Goal: Obtain resource: Download file/media

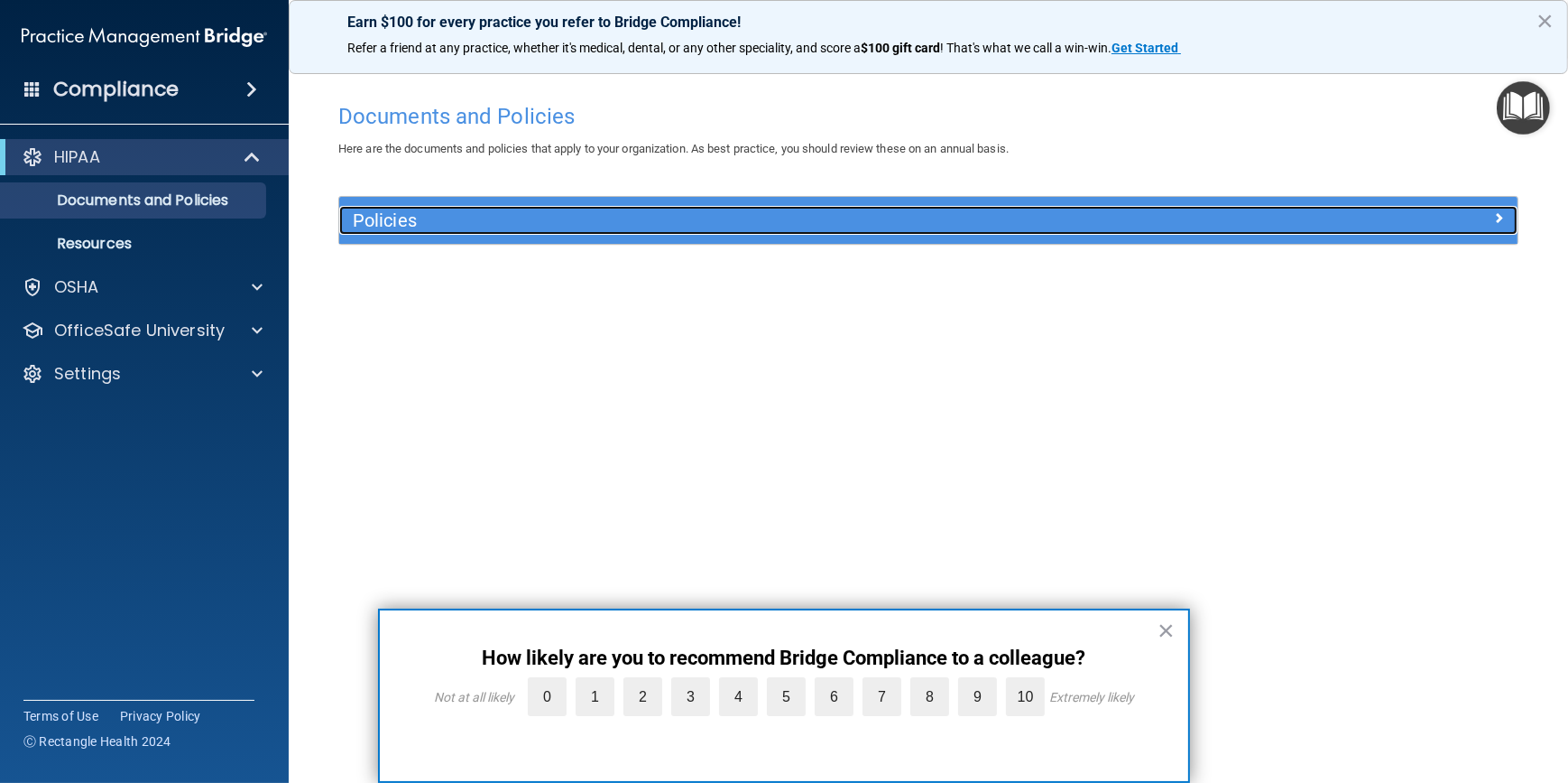
click at [1496, 218] on span at bounding box center [1499, 218] width 11 height 22
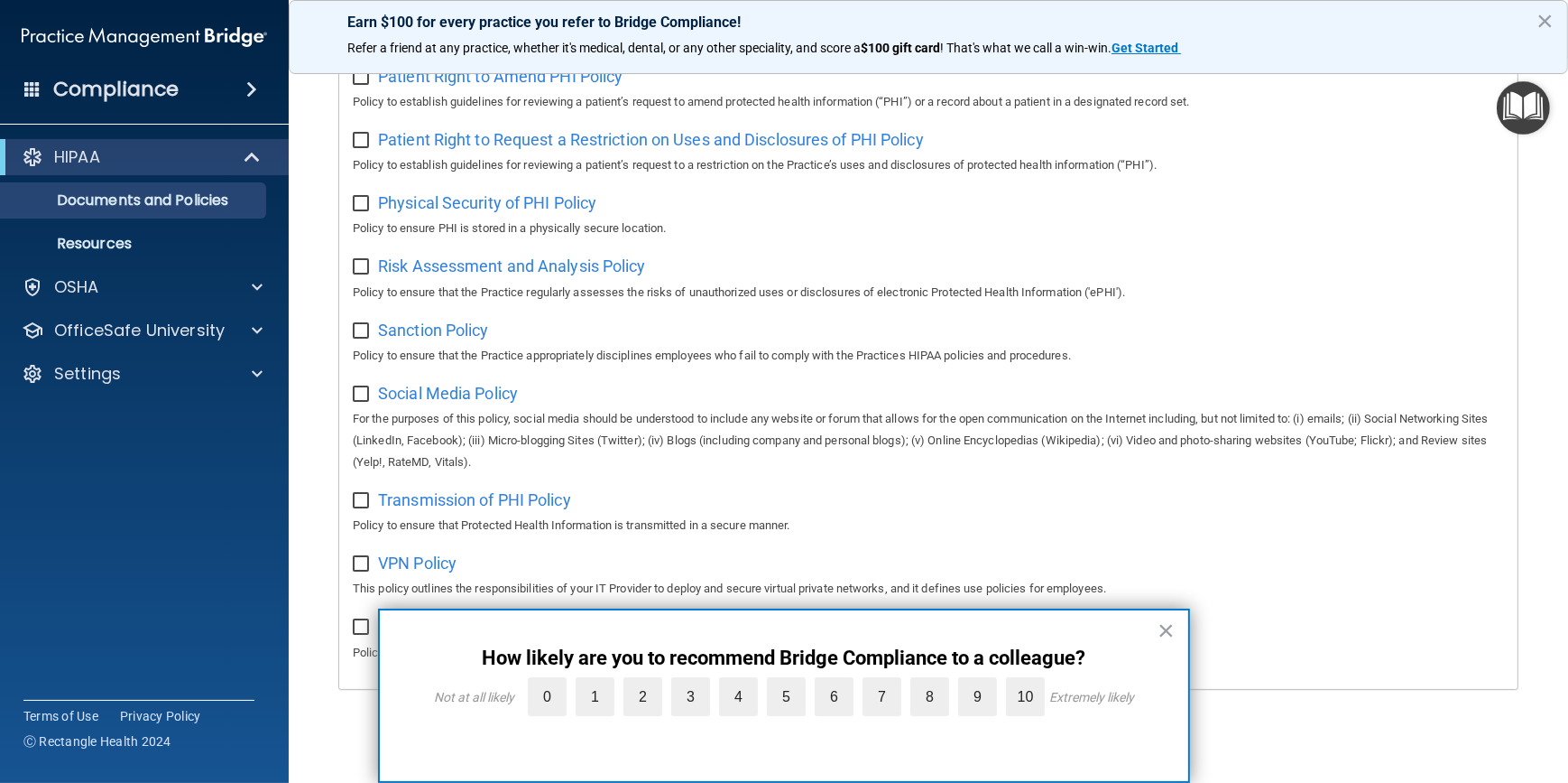
scroll to position [1035, 0]
click at [1171, 626] on button "×" at bounding box center [1166, 631] width 17 height 29
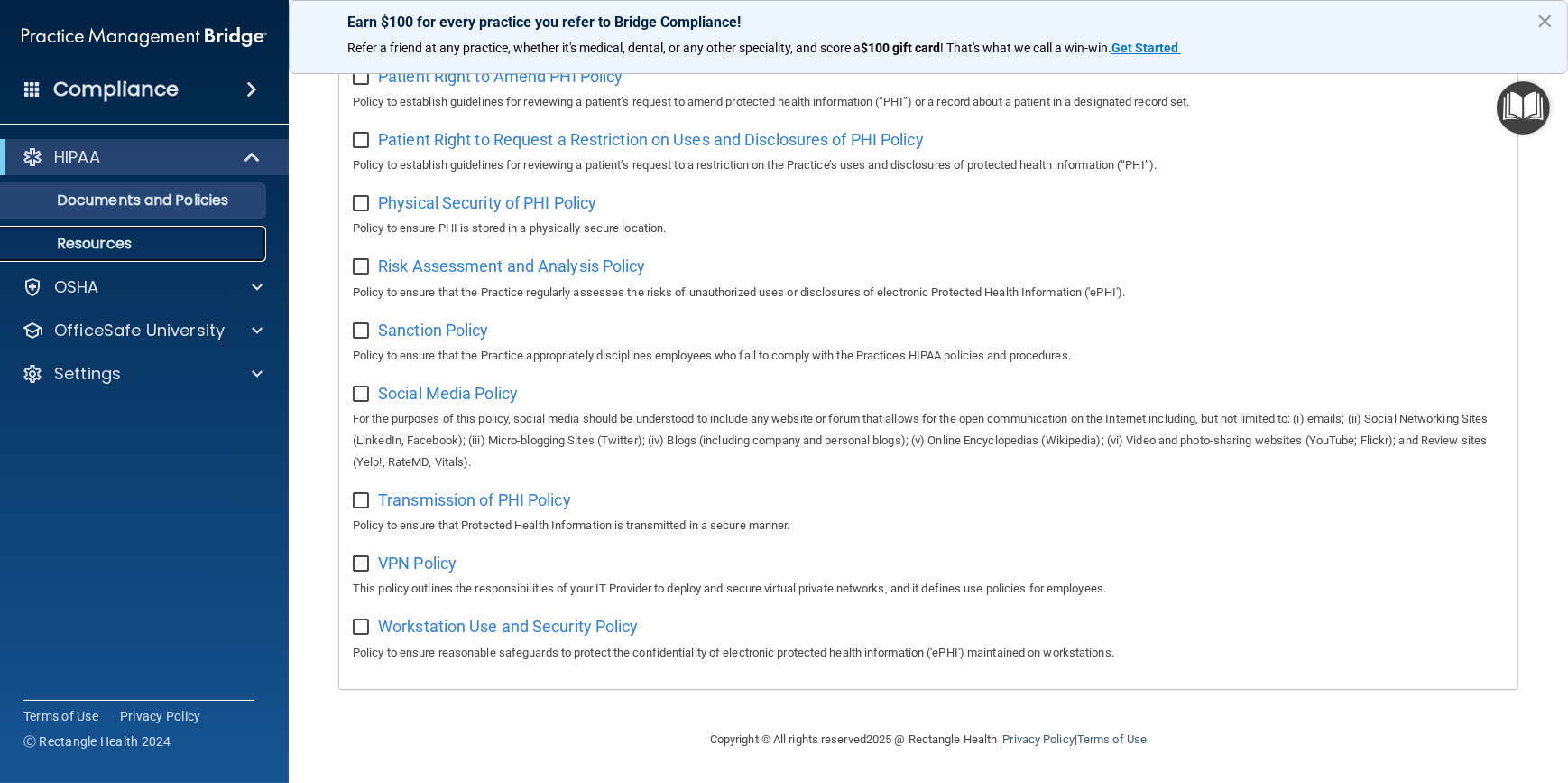
click at [119, 252] on p "Resources" at bounding box center [135, 244] width 246 height 18
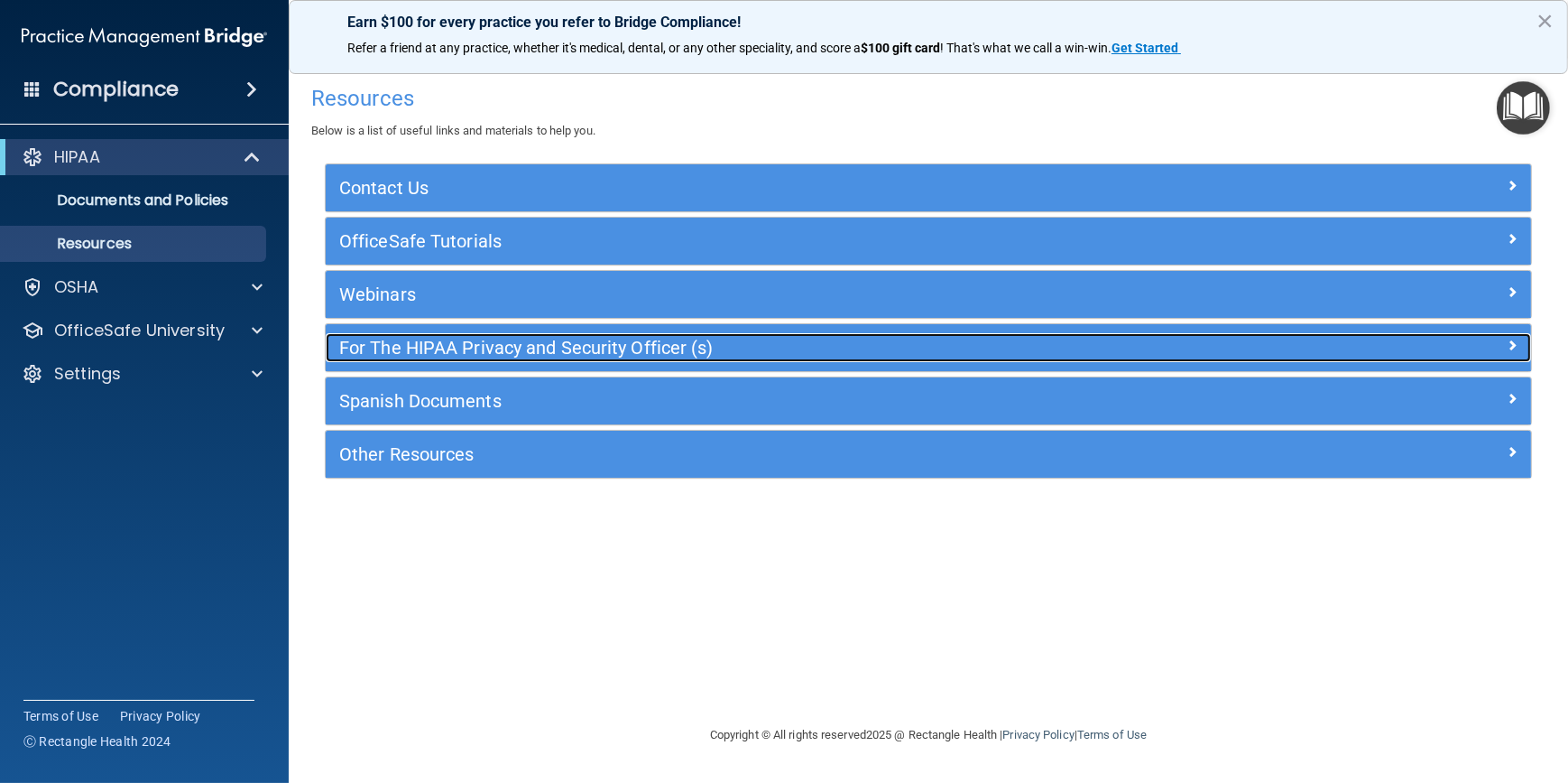
click at [1502, 341] on div at bounding box center [1380, 344] width 301 height 22
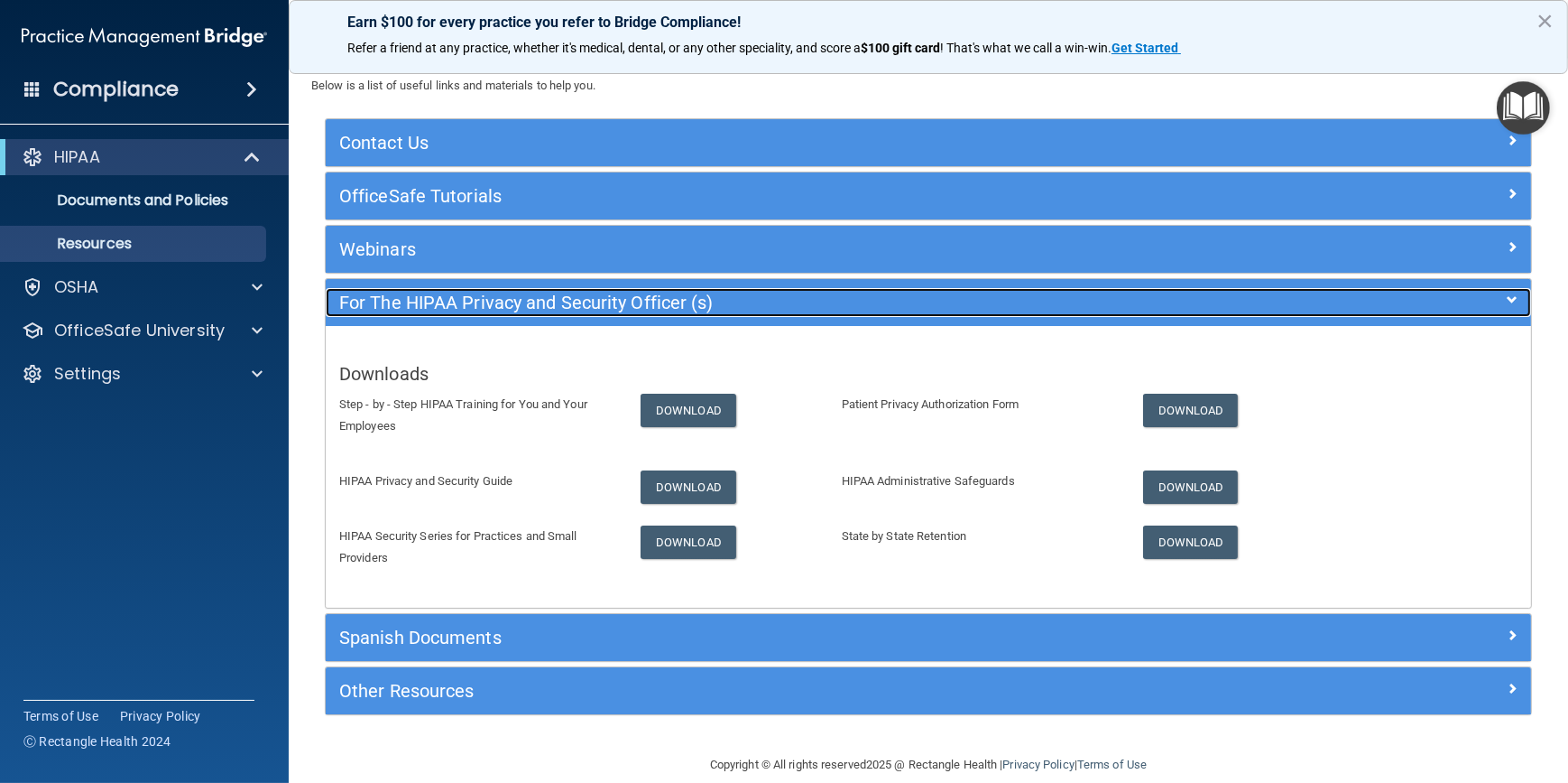
scroll to position [68, 0]
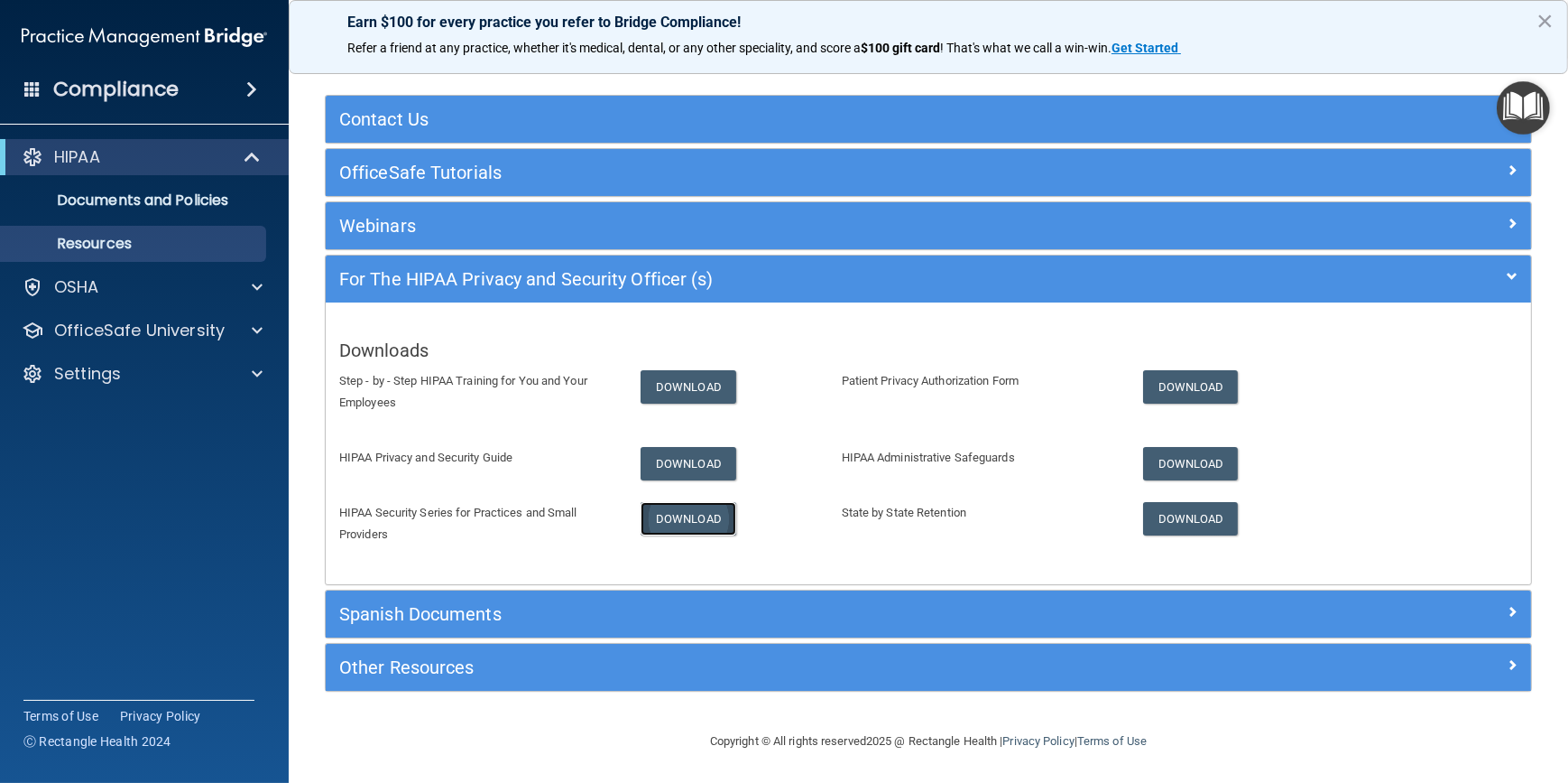
click at [677, 518] on link "Download" at bounding box center [688, 518] width 96 height 34
click at [702, 529] on link "Download" at bounding box center [688, 518] width 96 height 34
click at [694, 451] on link "Download" at bounding box center [688, 464] width 96 height 34
